Goal: Navigation & Orientation: Find specific page/section

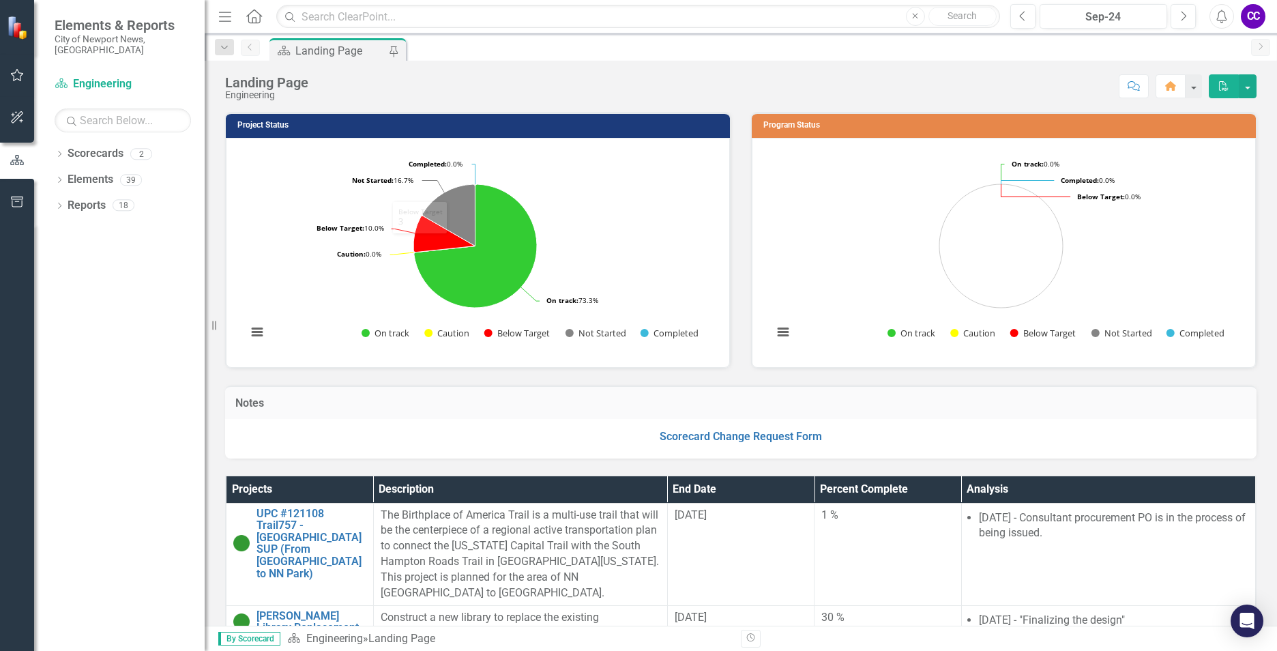
click at [259, 343] on rect "Interactive chart" at bounding box center [475, 251] width 470 height 205
click at [259, 337] on button "View chart menu, Chart" at bounding box center [257, 332] width 19 height 19
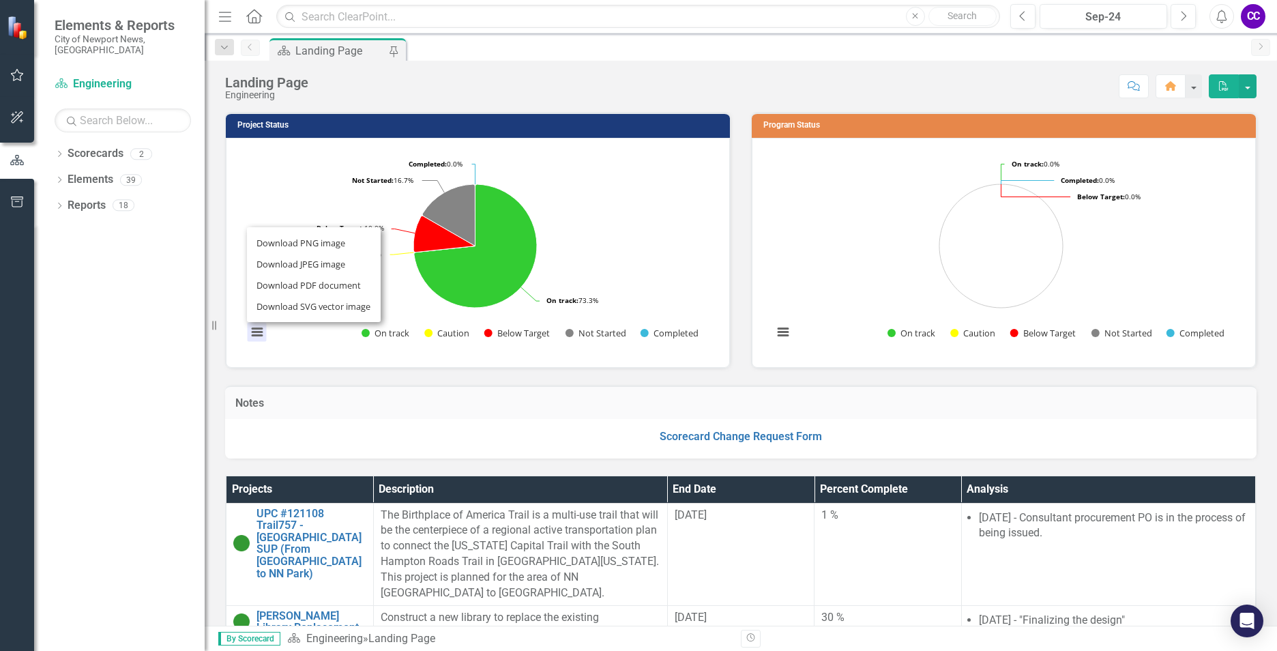
click at [261, 336] on div "Download PNG image Download JPEG image Download PDF document Download SVG vecto…" at bounding box center [314, 274] width 172 height 133
click at [63, 201] on div "Dropdown" at bounding box center [60, 207] width 10 height 12
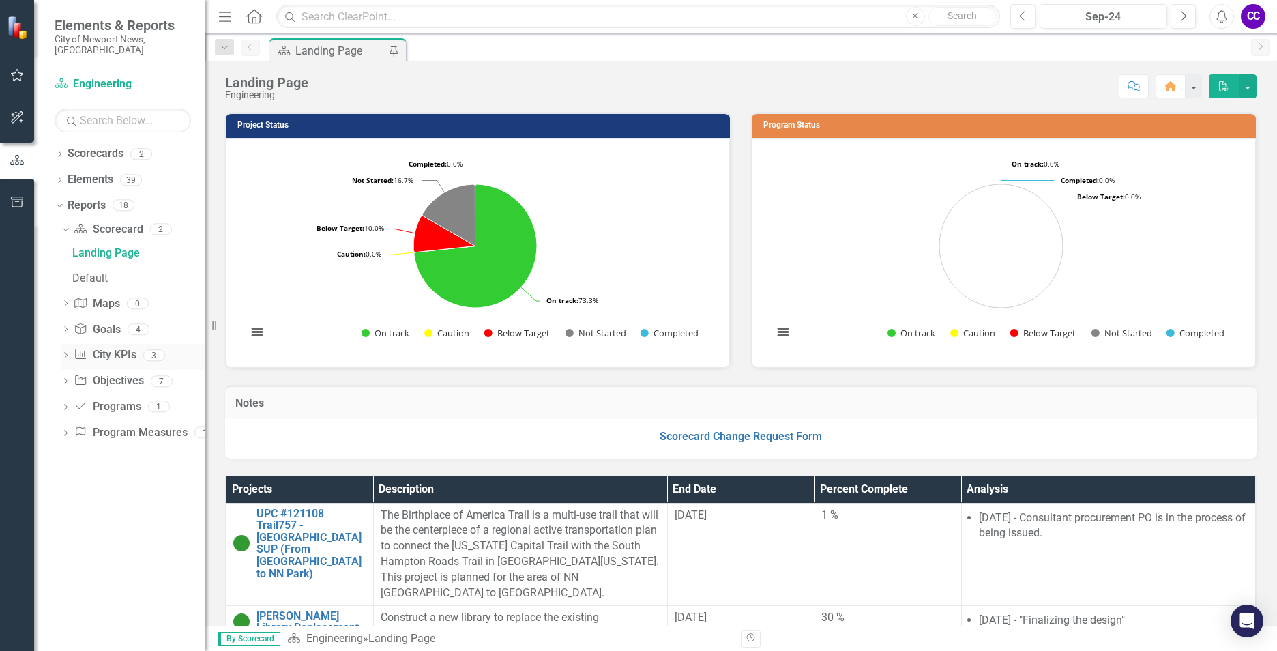
click at [117, 347] on link "City KPIs City KPIs" at bounding box center [105, 355] width 62 height 16
click at [66, 353] on icon "Dropdown" at bounding box center [66, 357] width 10 height 8
click at [102, 324] on div "City KPIs" at bounding box center [138, 330] width 132 height 12
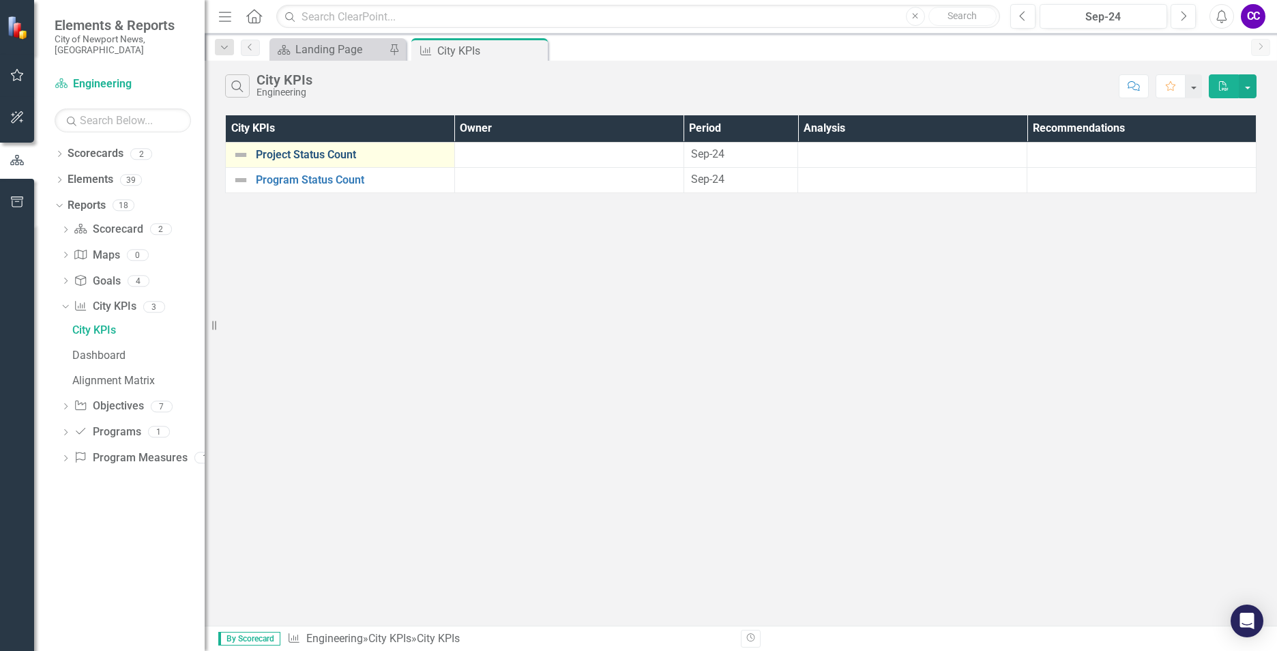
click at [305, 159] on link "Project Status Count" at bounding box center [352, 155] width 192 height 12
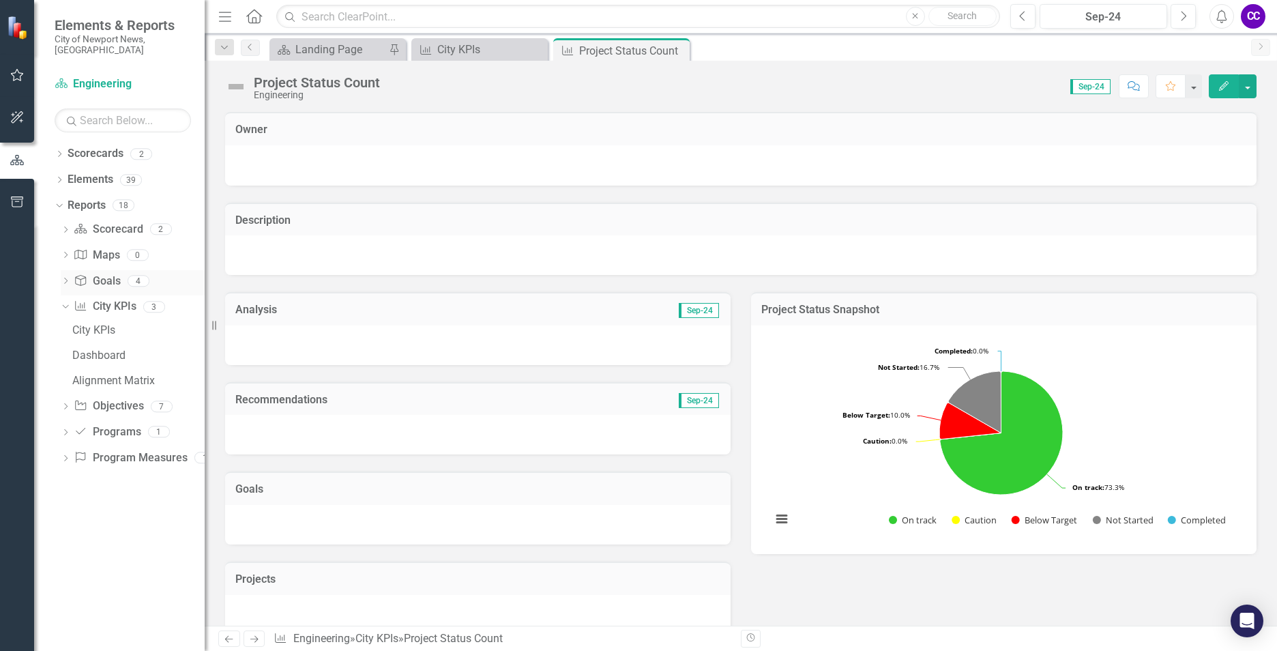
click at [96, 274] on link "Goal Goals" at bounding box center [97, 282] width 46 height 16
click at [65, 277] on div "Dropdown" at bounding box center [66, 283] width 10 height 12
click at [166, 324] on div "Alignment Matrix" at bounding box center [138, 330] width 132 height 12
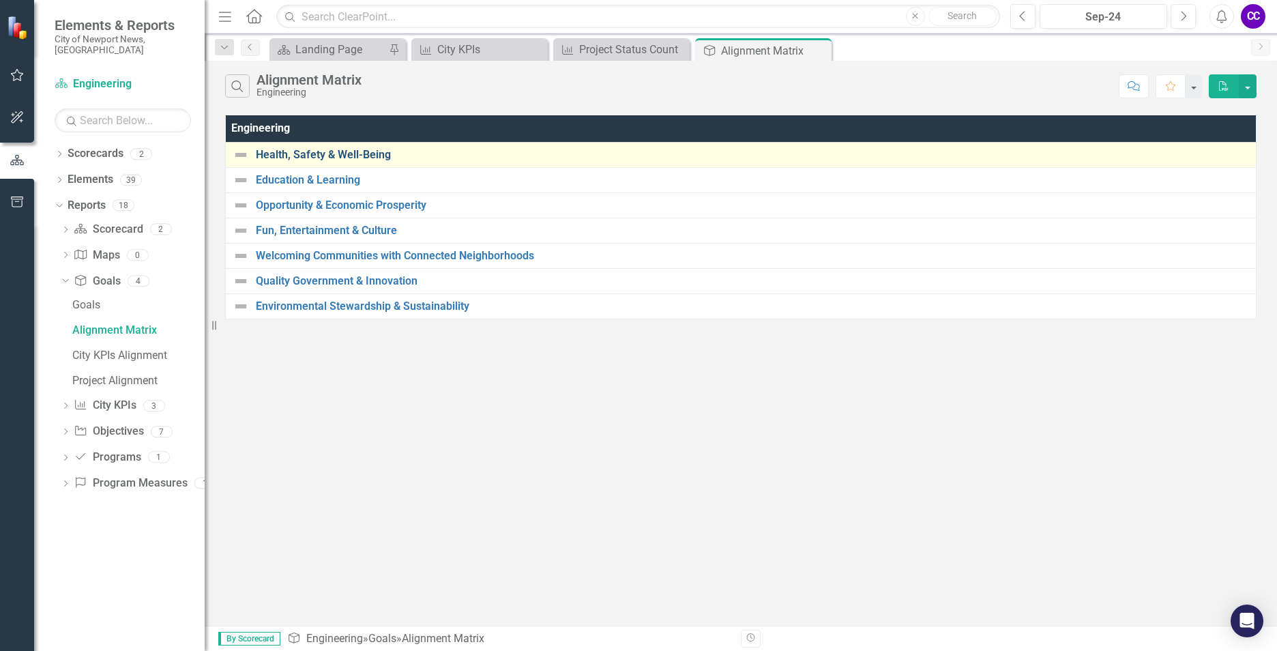
click at [280, 159] on link "Health, Safety & Well-Being" at bounding box center [752, 155] width 993 height 12
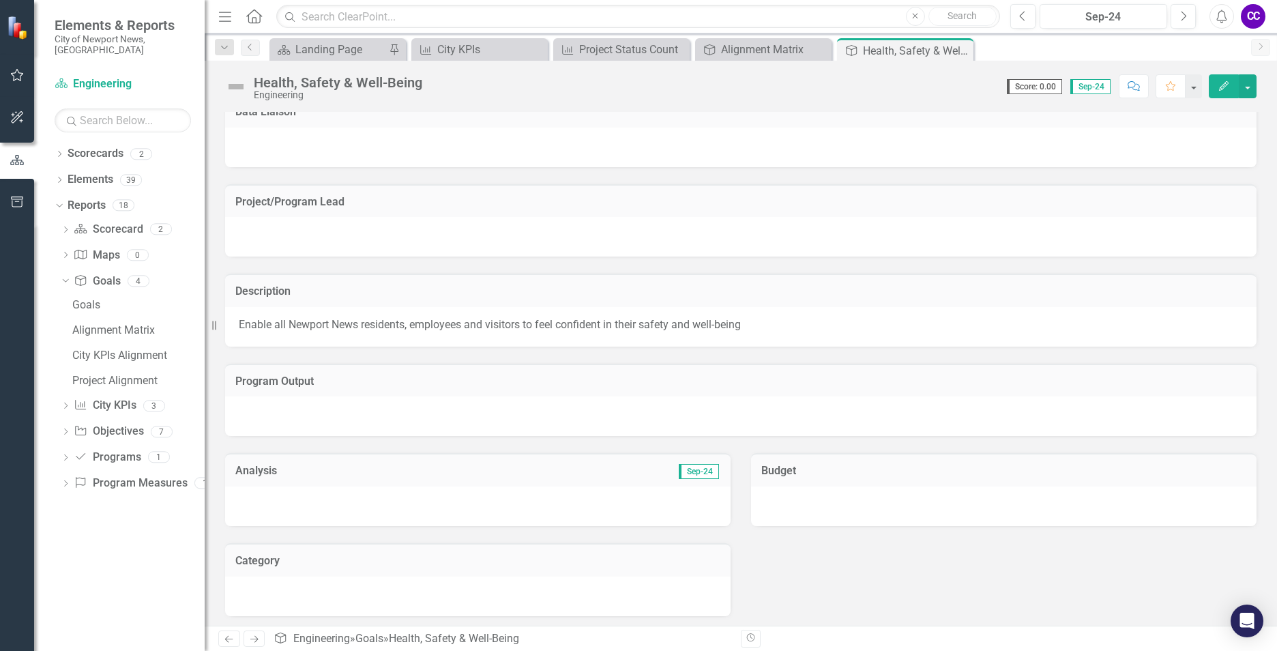
scroll to position [22, 0]
